Goal: Task Accomplishment & Management: Use online tool/utility

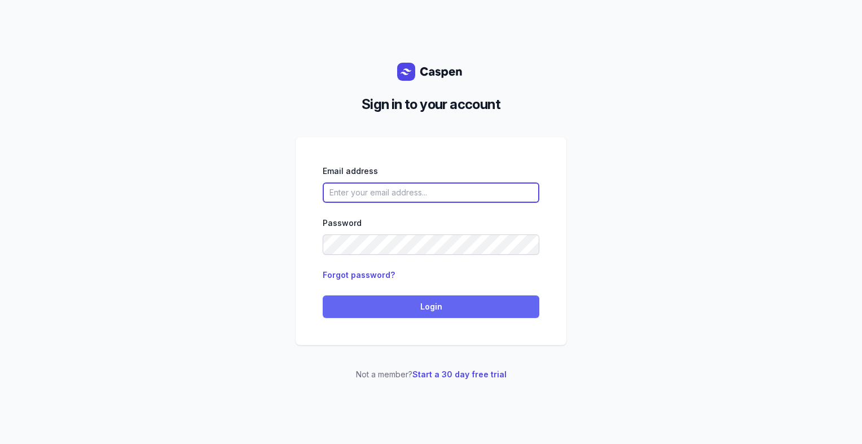
type input "[PERSON_NAME][EMAIL_ADDRESS][DOMAIN_NAME][PERSON_NAME]"
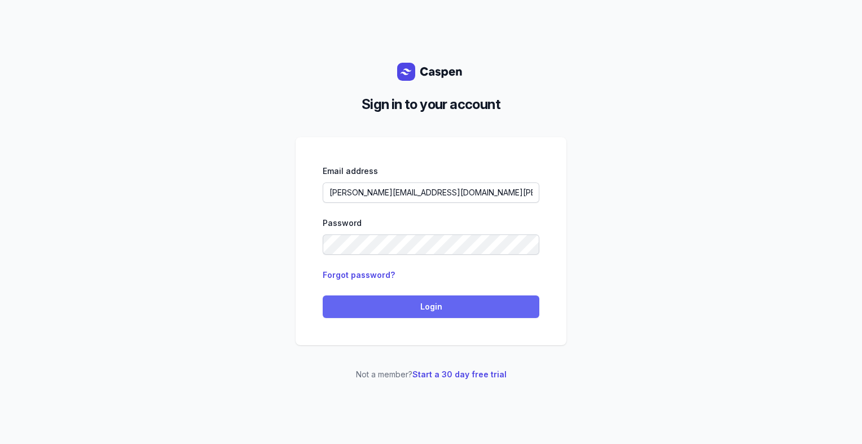
click at [393, 309] on span "Login" at bounding box center [431, 307] width 203 height 14
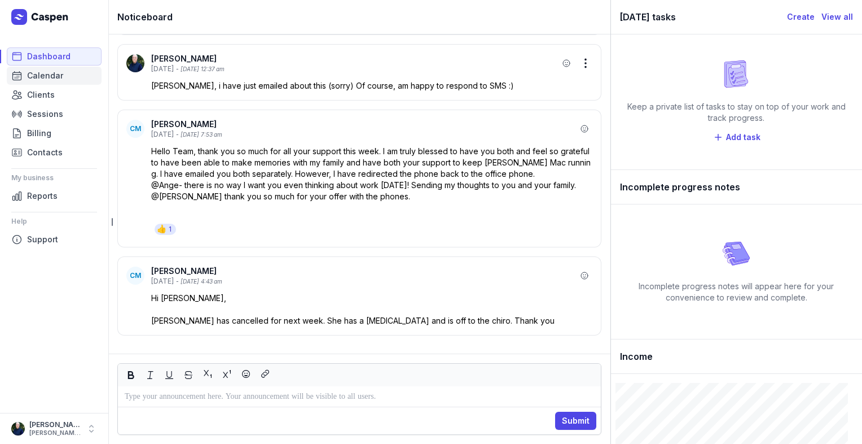
click at [62, 80] on link "Calendar" at bounding box center [54, 76] width 95 height 18
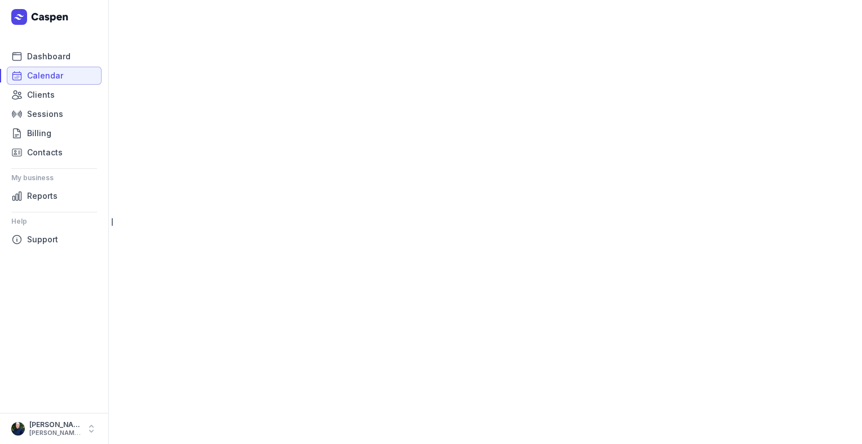
select select "week"
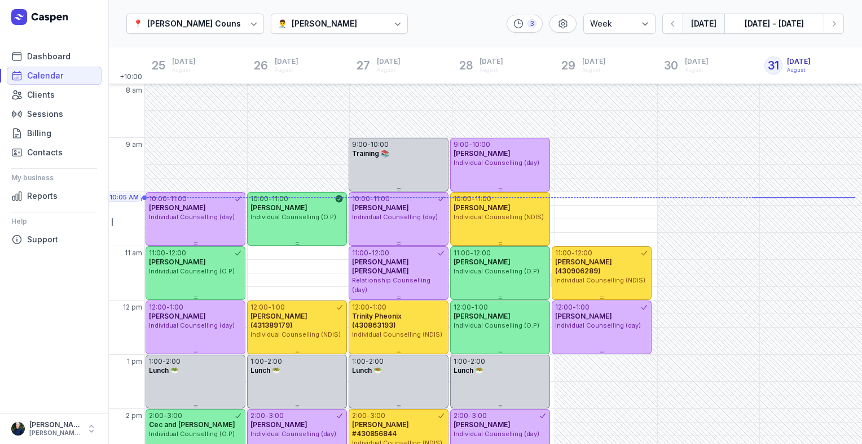
click at [488, 285] on div "11:00 - 12:00 [PERSON_NAME] Individual Counselling (O.P)" at bounding box center [500, 273] width 100 height 54
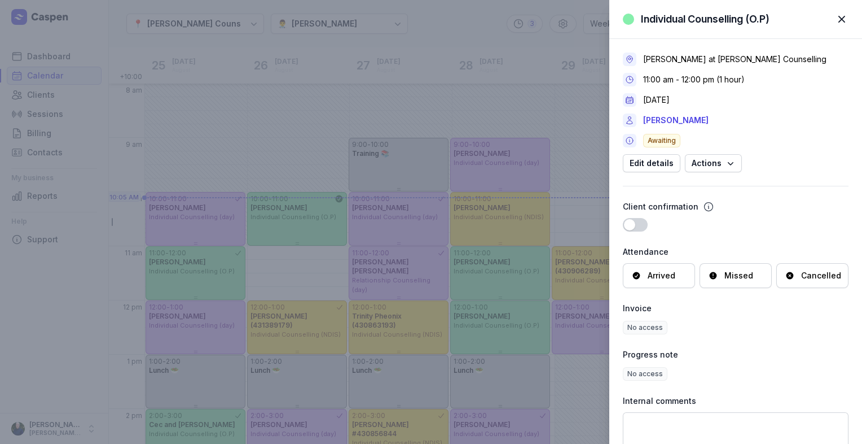
click at [446, 20] on div "Individual Counselling (O.P) Close panel [PERSON_NAME] at [PERSON_NAME] Counsel…" at bounding box center [431, 222] width 862 height 444
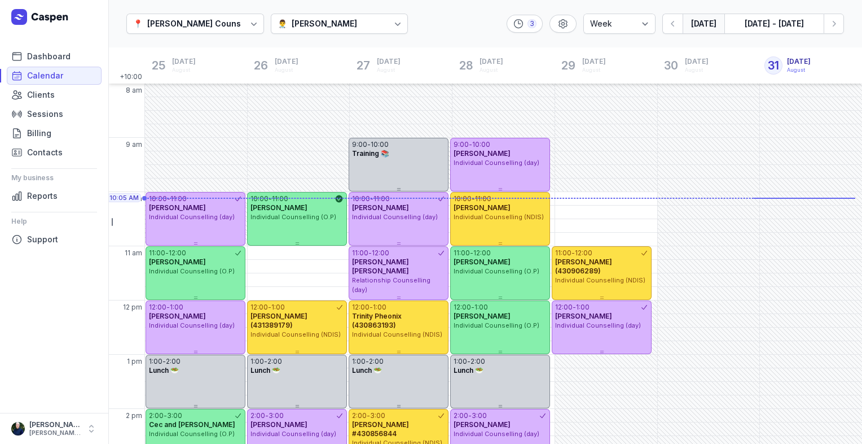
click at [397, 24] on icon at bounding box center [397, 23] width 11 height 11
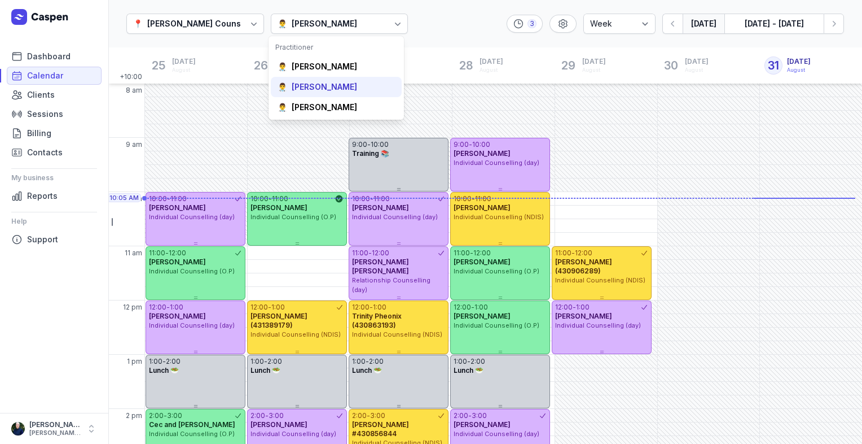
click at [327, 84] on div "[PERSON_NAME]" at bounding box center [324, 86] width 65 height 11
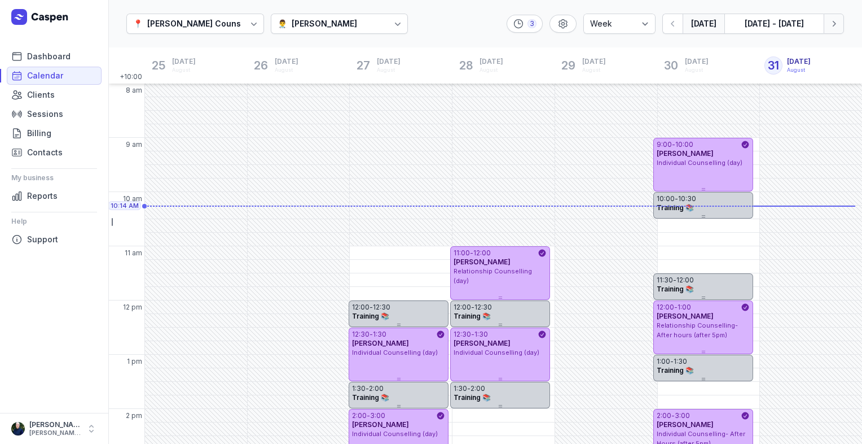
click at [835, 24] on icon "button" at bounding box center [834, 24] width 3 height 6
